Goal: Task Accomplishment & Management: Manage account settings

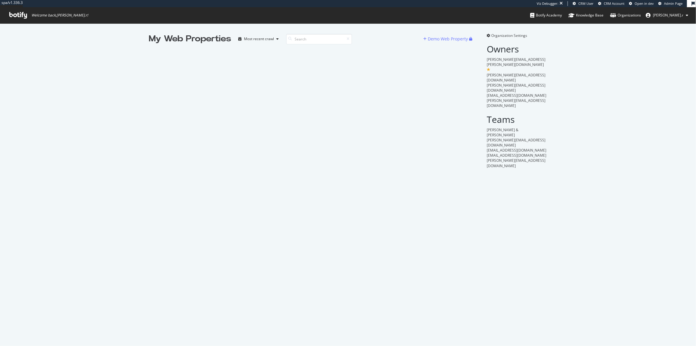
scroll to position [341, 688]
click at [516, 38] on div "Organization Settings Owners [PERSON_NAME][EMAIL_ADDRESS][PERSON_NAME][DOMAIN_N…" at bounding box center [517, 100] width 60 height 135
click at [515, 33] on span "Organization Settings" at bounding box center [509, 35] width 36 height 5
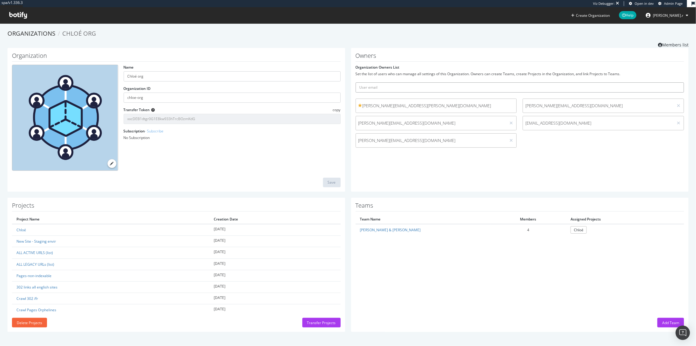
click at [437, 88] on input "text" at bounding box center [519, 87] width 329 height 10
paste input "[PERSON_NAME][EMAIL_ADDRESS][DOMAIN_NAME]"
drag, startPoint x: 427, startPoint y: 86, endPoint x: 347, endPoint y: 88, distance: 80.2
click at [348, 88] on div "Owners Organization Owners List Set the list of users who can manage all settin…" at bounding box center [519, 120] width 343 height 144
type input "[PERSON_NAME][EMAIL_ADDRESS][DOMAIN_NAME]"
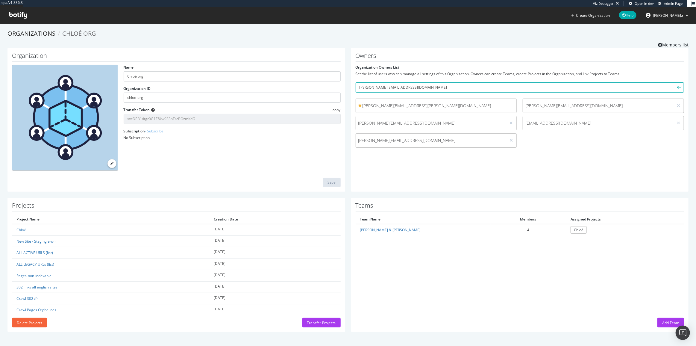
click at [389, 157] on div "Owners Organization Owners List Set the list of users who can manage all settin…" at bounding box center [520, 120] width 338 height 144
drag, startPoint x: 406, startPoint y: 87, endPoint x: 296, endPoint y: 101, distance: 111.3
click at [308, 98] on div "Organization Name [PERSON_NAME] org Organization ID chloe-org Transfer Token co…" at bounding box center [347, 123] width 687 height 150
click at [425, 179] on div "Owners Organization Owners List Set the list of users who can manage all settin…" at bounding box center [520, 120] width 338 height 144
click at [662, 322] on div "Add Team" at bounding box center [670, 322] width 17 height 5
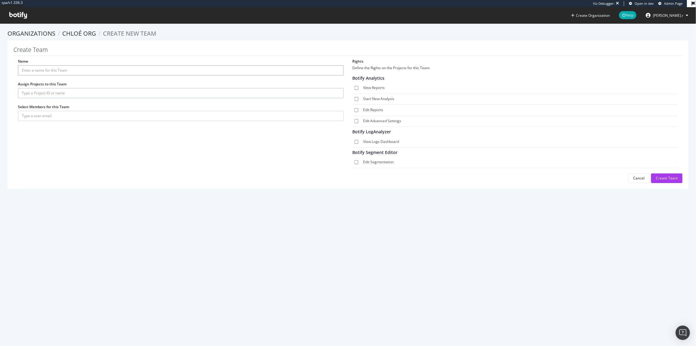
click at [43, 72] on input "Name" at bounding box center [181, 70] width 326 height 10
type input "Rich"
click at [46, 111] on input "text" at bounding box center [181, 116] width 326 height 10
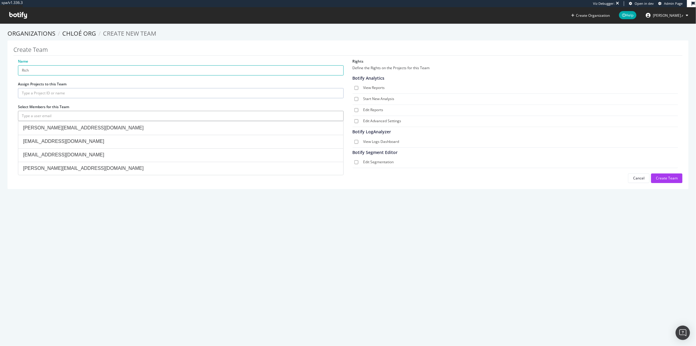
paste input "[PERSON_NAME][EMAIL_ADDRESS][DOMAIN_NAME]"
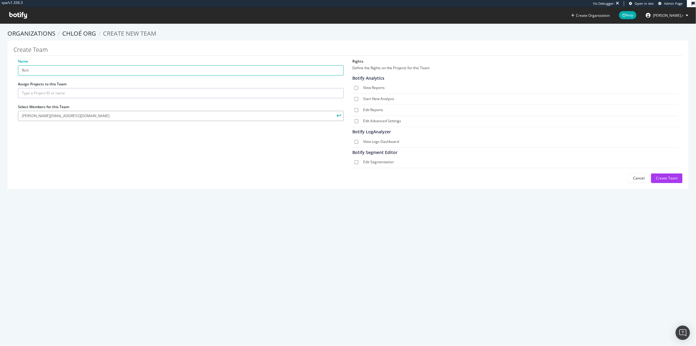
type input "[PERSON_NAME][EMAIL_ADDRESS][DOMAIN_NAME]"
click at [52, 70] on input "Rich" at bounding box center [181, 70] width 326 height 10
type input "Richemont Team"
click at [44, 93] on input "text" at bounding box center [181, 93] width 326 height 10
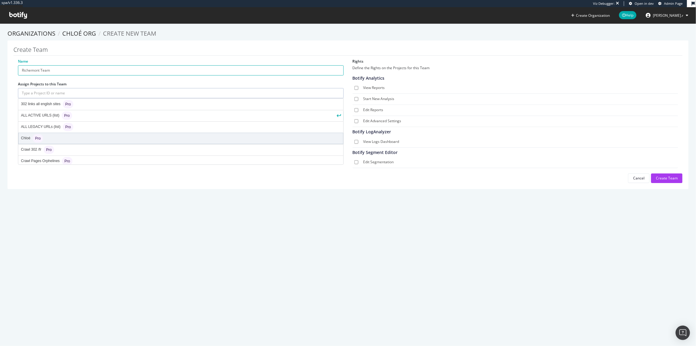
click at [99, 137] on div "Chloé Pro" at bounding box center [181, 138] width 324 height 11
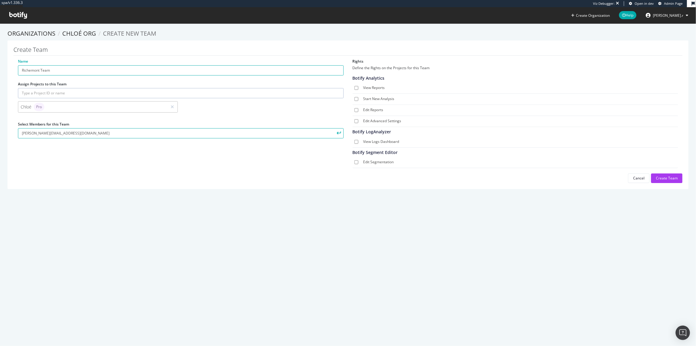
click at [91, 90] on input "text" at bounding box center [181, 93] width 326 height 10
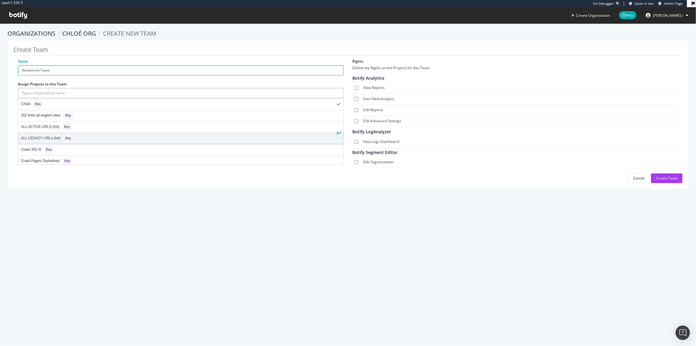
scroll to position [24, 0]
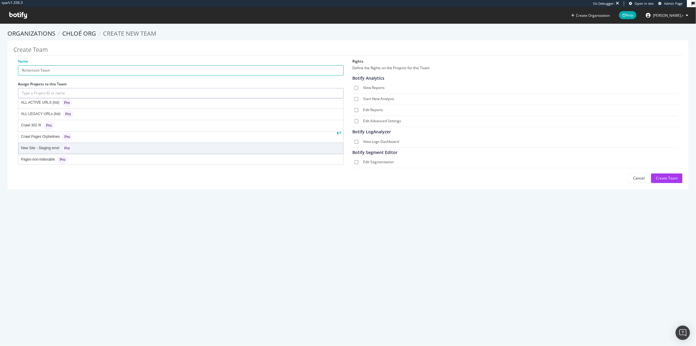
click at [86, 145] on div "New Site - Staging envir Pro" at bounding box center [181, 148] width 324 height 11
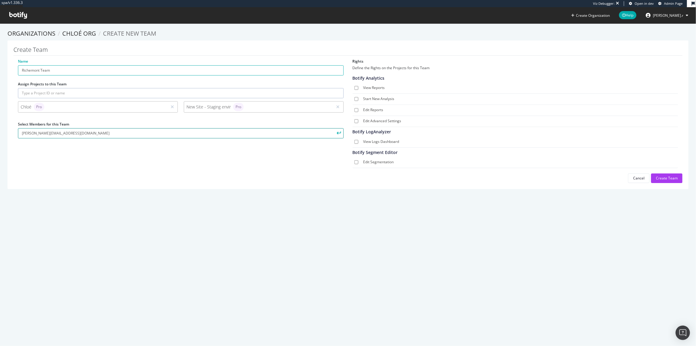
click at [93, 130] on input "[PERSON_NAME][EMAIL_ADDRESS][DOMAIN_NAME]" at bounding box center [181, 133] width 326 height 10
click at [333, 128] on button "submit" at bounding box center [338, 133] width 10 height 10
click at [371, 87] on label "View Reports" at bounding box center [519, 88] width 312 height 6
click at [358, 87] on input "View Reports" at bounding box center [356, 88] width 4 height 4
checkbox input "true"
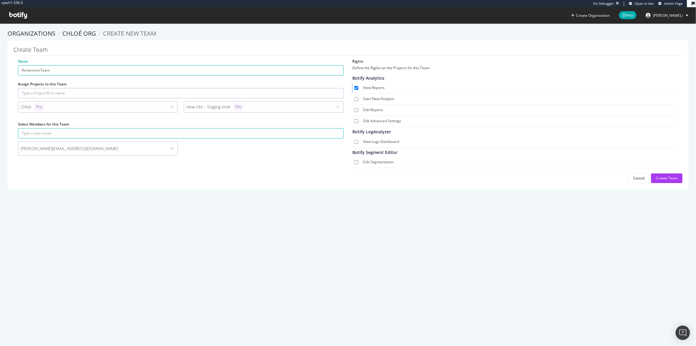
click at [374, 94] on span "Start New Analysis" at bounding box center [515, 99] width 326 height 11
click at [373, 96] on span "Start New Analysis" at bounding box center [515, 99] width 326 height 11
click at [373, 107] on label "Edit Reports" at bounding box center [519, 110] width 312 height 6
click at [358, 108] on input "Edit Reports" at bounding box center [356, 110] width 4 height 4
checkbox input "true"
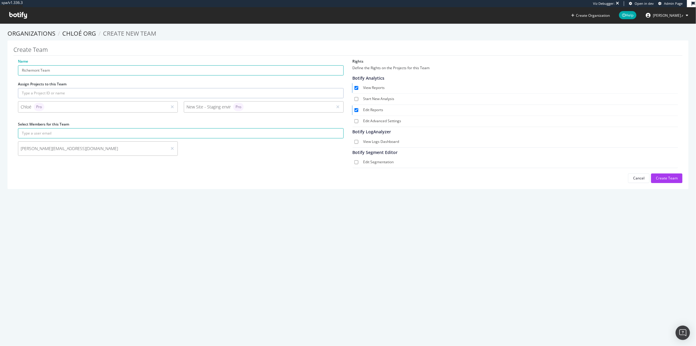
click at [371, 95] on span "Start New Analysis" at bounding box center [515, 99] width 326 height 11
click at [371, 99] on label "Start New Analysis" at bounding box center [519, 99] width 312 height 6
click at [358, 99] on input "Start New Analysis" at bounding box center [356, 99] width 4 height 4
checkbox input "true"
click at [371, 116] on span "Edit Advanced Settings" at bounding box center [515, 121] width 326 height 11
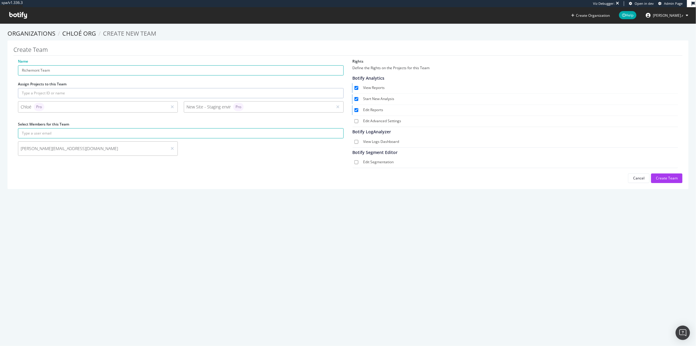
click at [372, 121] on label "Edit Advanced Settings" at bounding box center [519, 121] width 312 height 6
click at [358, 121] on input "Edit Advanced Settings" at bounding box center [356, 121] width 4 height 4
checkbox input "true"
click at [374, 141] on label "View Logs Dashboard" at bounding box center [519, 142] width 312 height 6
click at [358, 141] on input "View Logs Dashboard" at bounding box center [356, 142] width 4 height 4
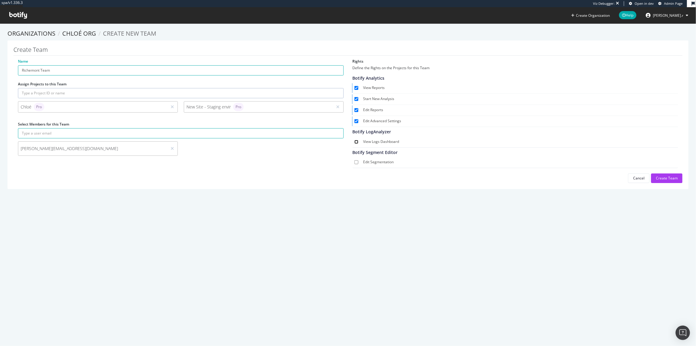
checkbox input "true"
click at [374, 159] on label "Edit Segmentation" at bounding box center [519, 162] width 312 height 6
click at [360, 164] on div "Edit Segmentation" at bounding box center [516, 162] width 318 height 6
click at [355, 162] on input "Edit Segmentation" at bounding box center [356, 162] width 4 height 4
checkbox input "true"
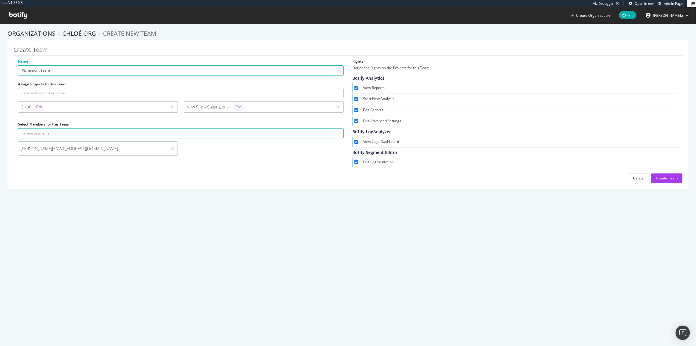
click at [294, 164] on div "Name [PERSON_NAME] Team Assign Projects to this Team Chloé Pro New Site - Stagi…" at bounding box center [180, 112] width 335 height 106
click at [672, 179] on div "Create Team" at bounding box center [667, 177] width 22 height 5
